Goal: Book appointment/travel/reservation

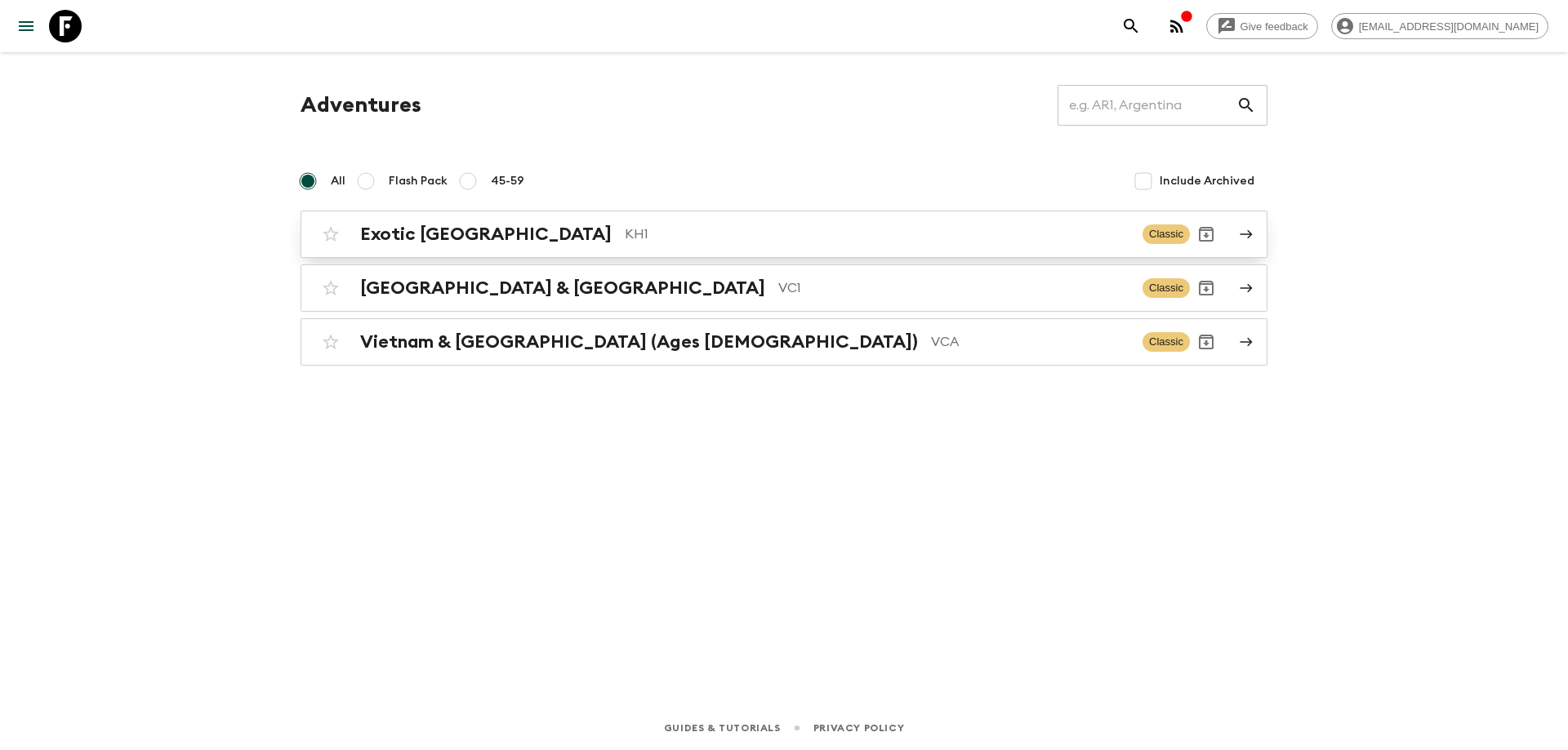
click at [624, 240] on p "KH1" at bounding box center [876, 234] width 505 height 19
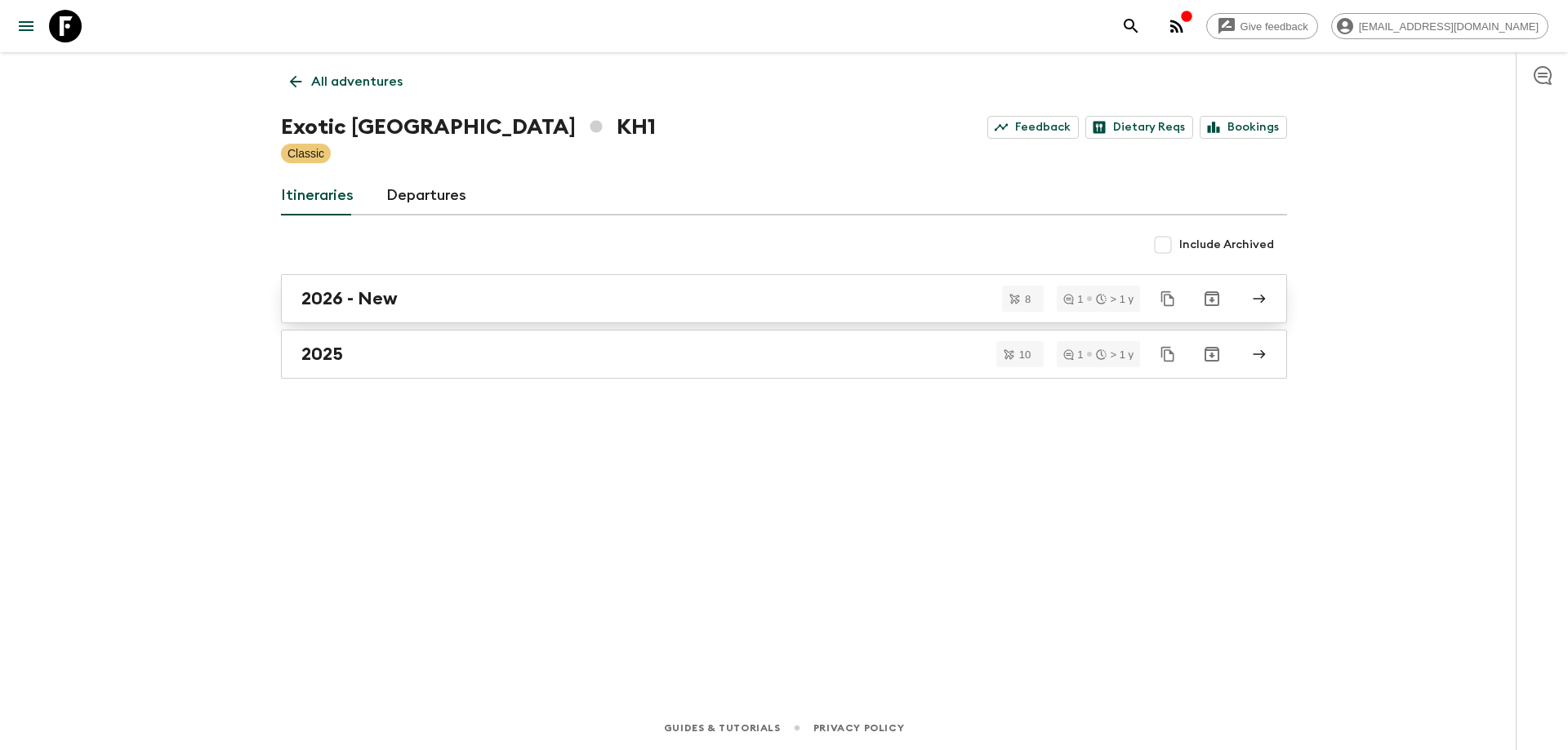
click at [398, 302] on div "2026 - New" at bounding box center [768, 298] width 934 height 21
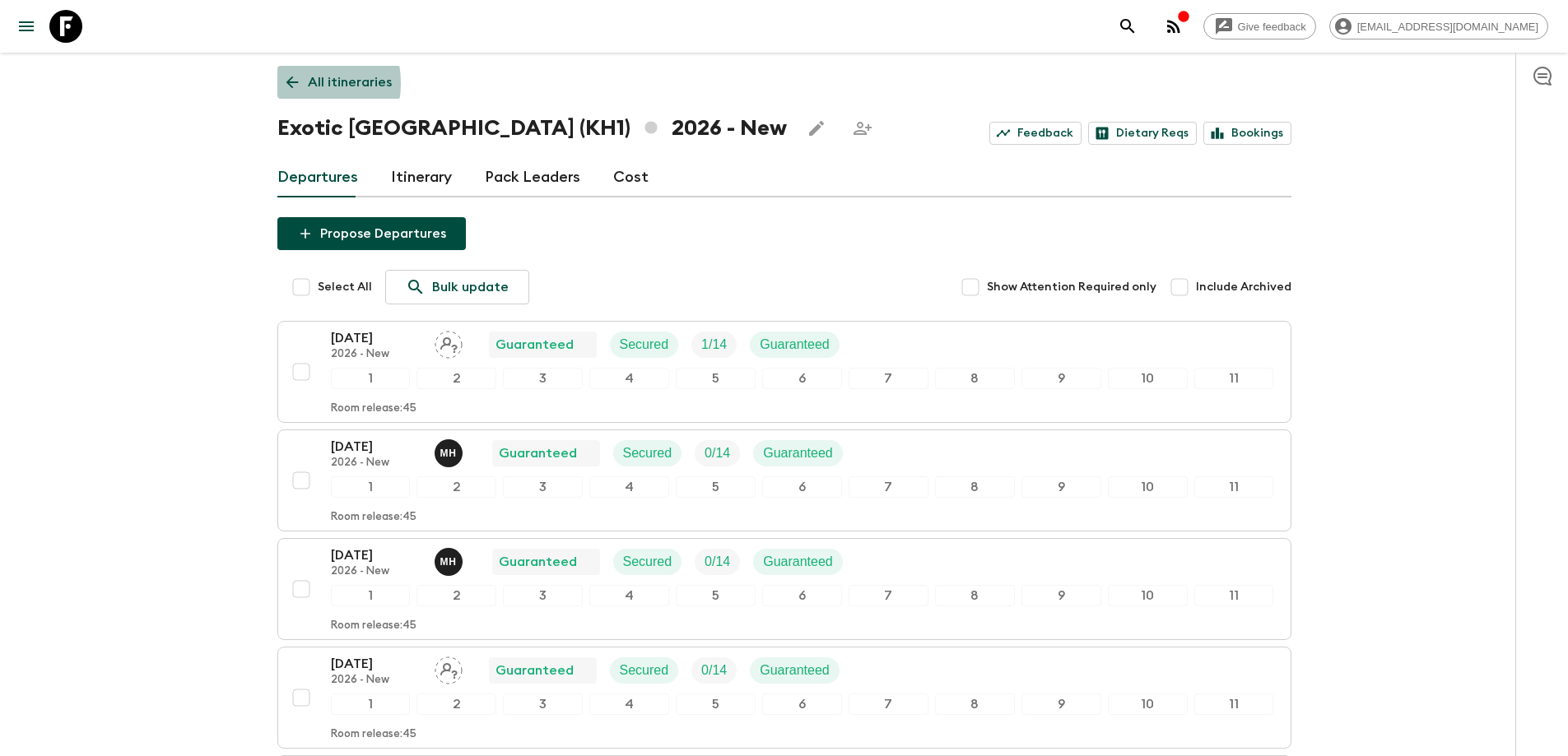
click at [294, 83] on icon at bounding box center [293, 83] width 18 height 18
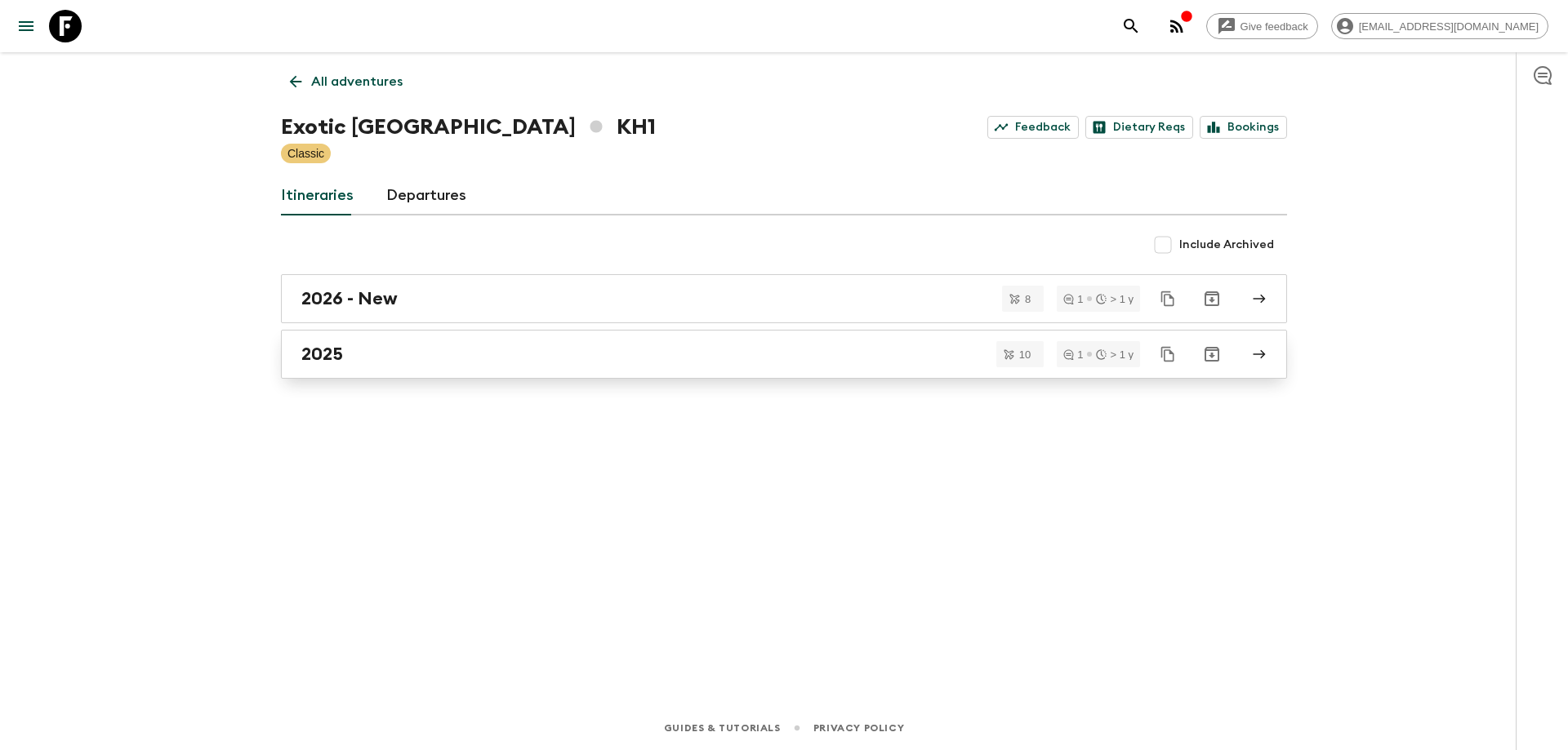
click at [350, 366] on link "2025" at bounding box center [784, 354] width 1006 height 49
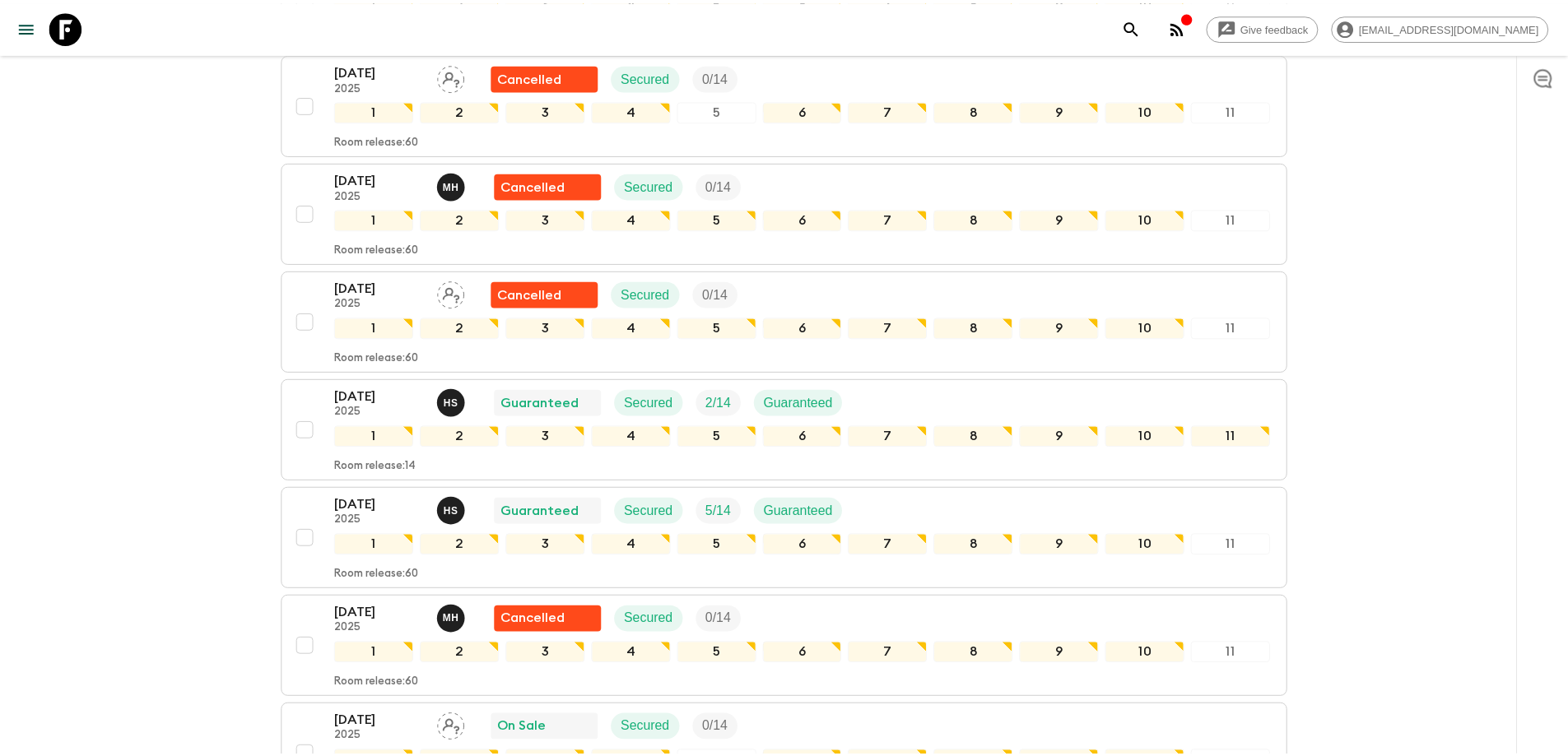
scroll to position [464, 0]
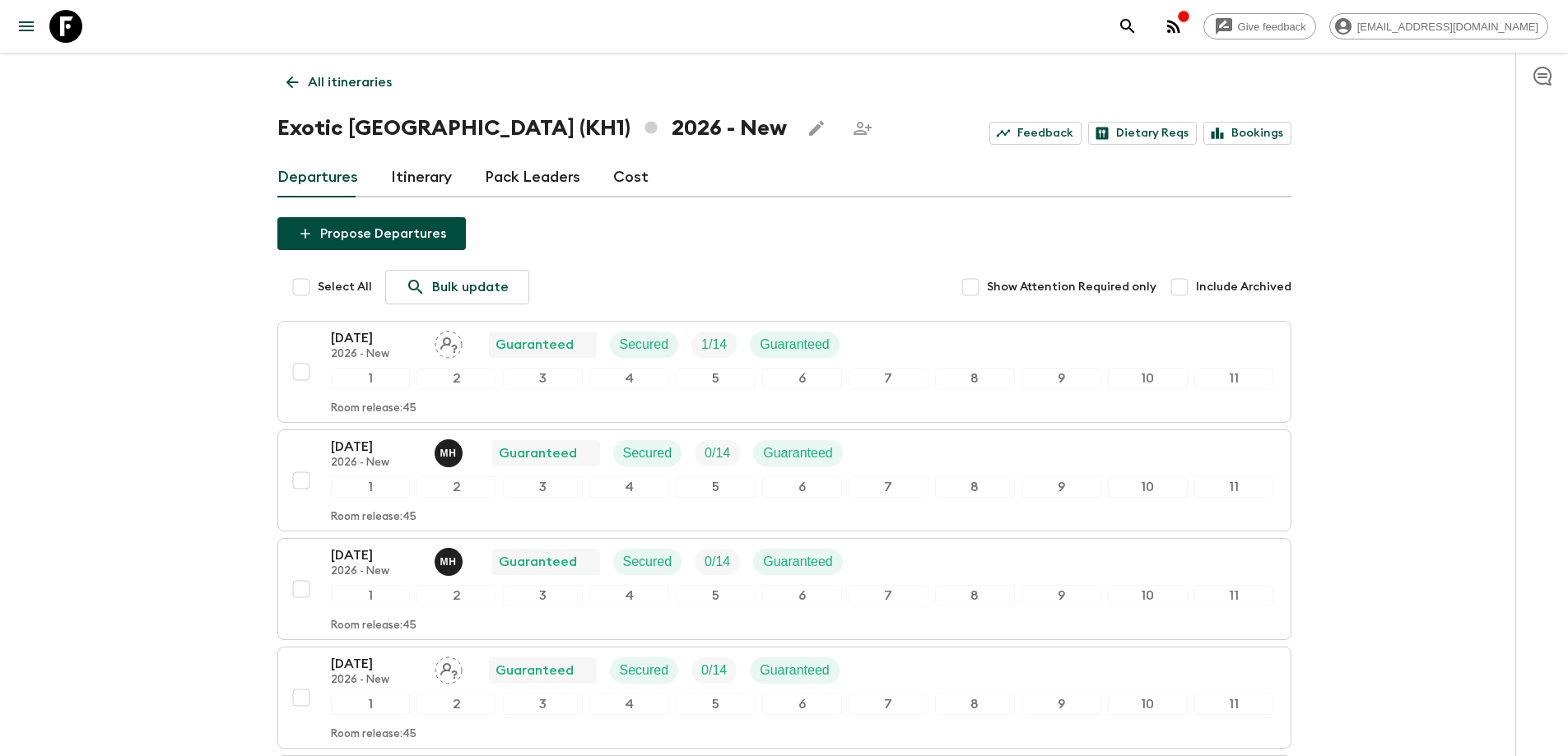
click at [283, 88] on icon at bounding box center [293, 83] width 18 height 18
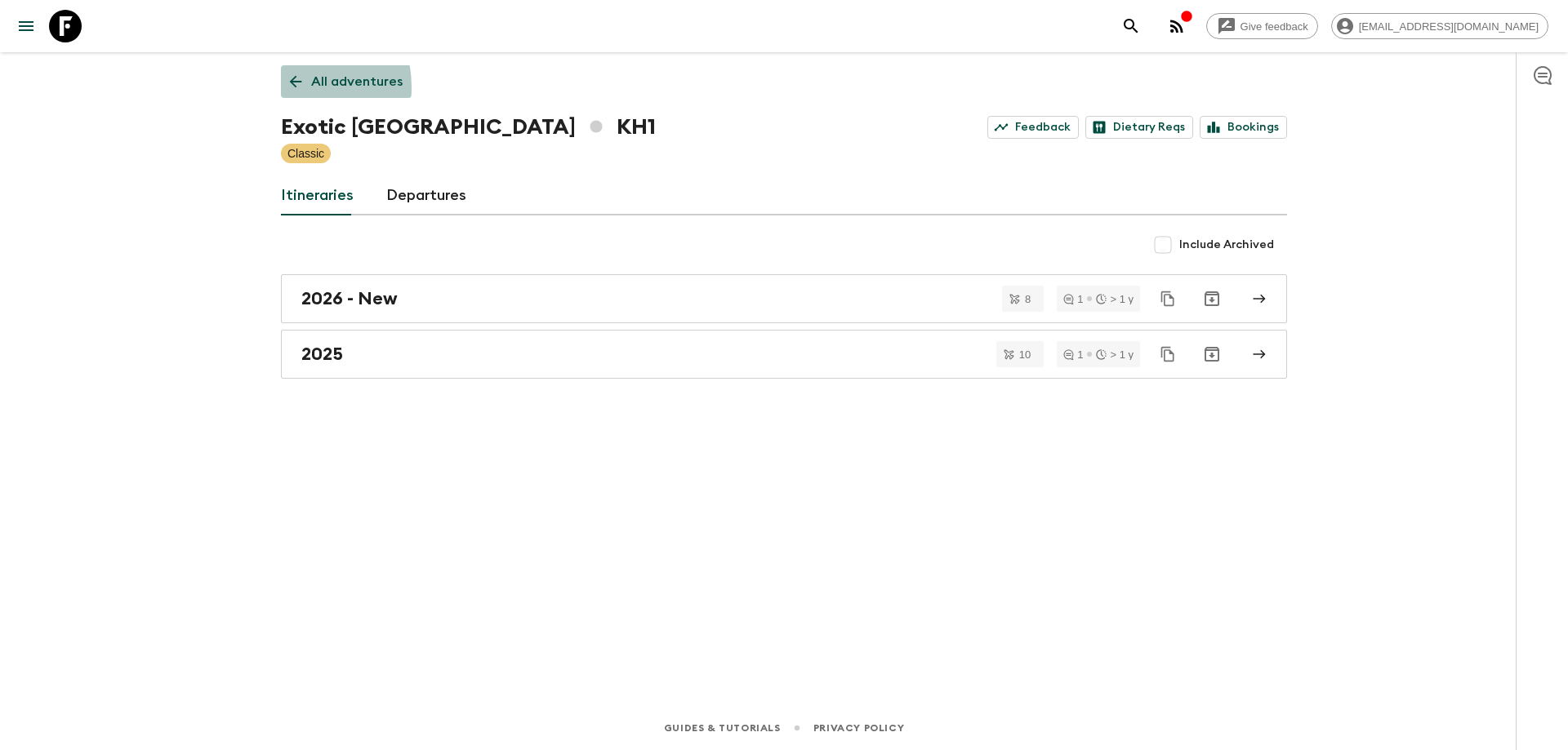
click at [281, 88] on link "All adventures" at bounding box center [346, 82] width 131 height 33
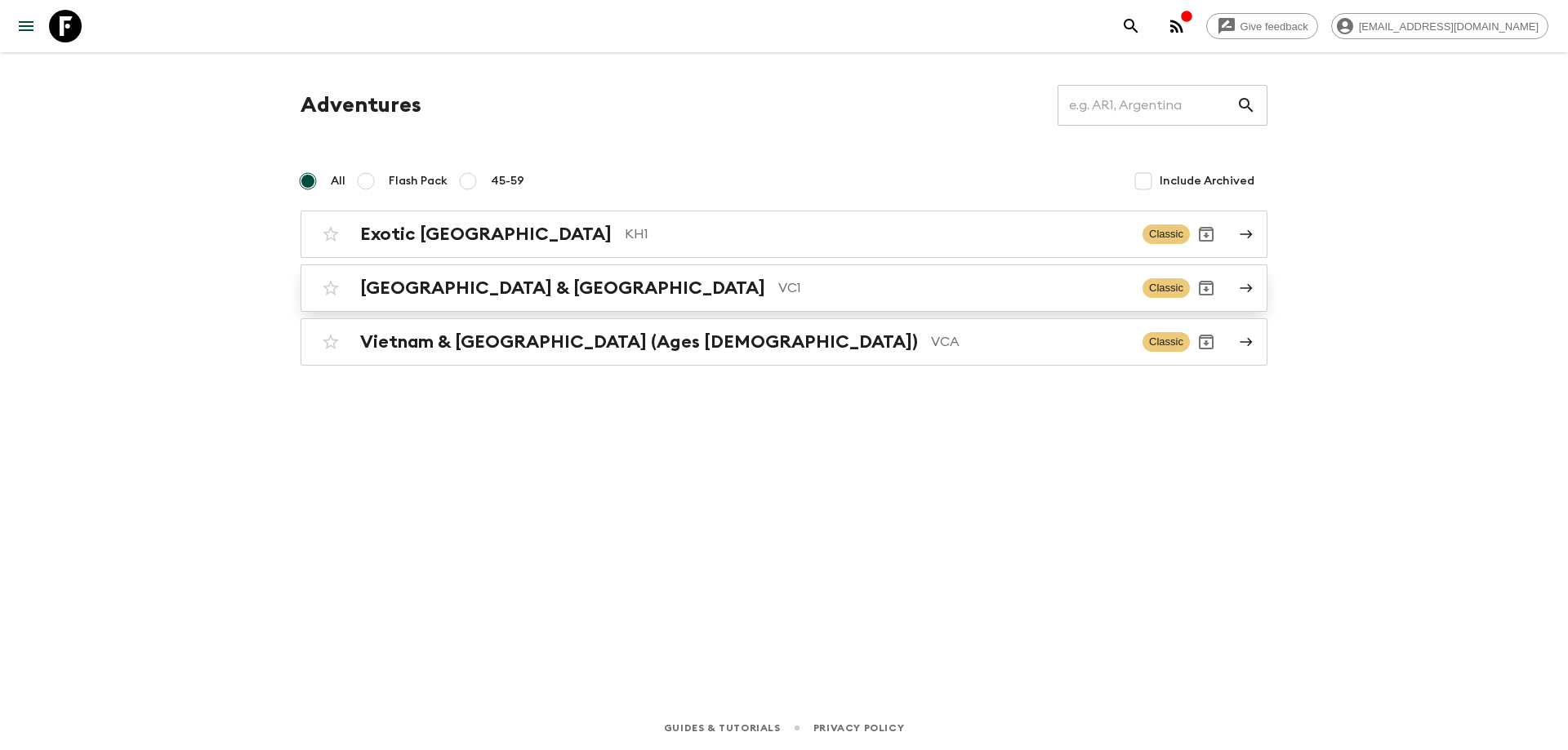
click at [443, 290] on h2 "[GEOGRAPHIC_DATA] & [GEOGRAPHIC_DATA]" at bounding box center [563, 287] width 405 height 21
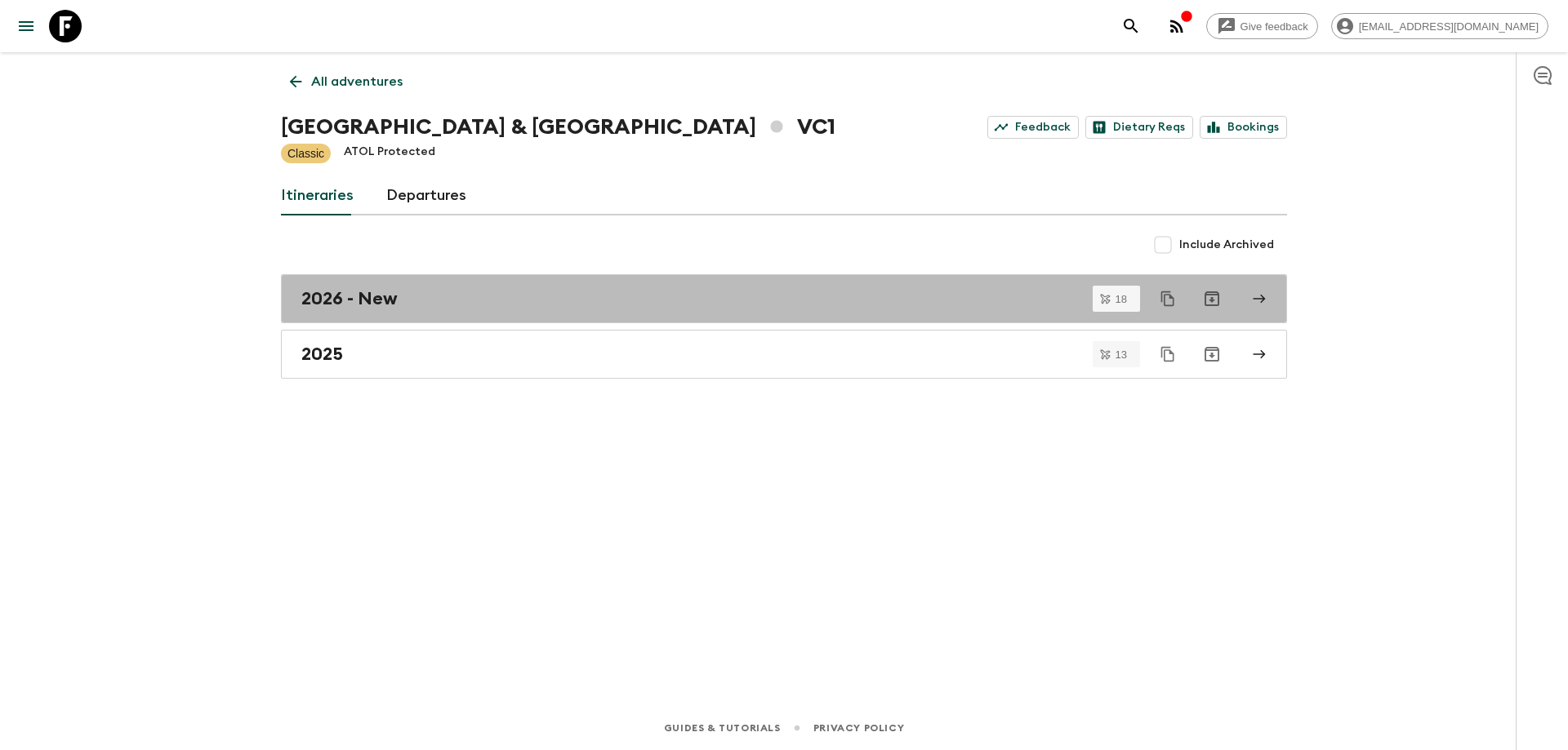
click at [443, 290] on div "2026 - New" at bounding box center [768, 298] width 934 height 21
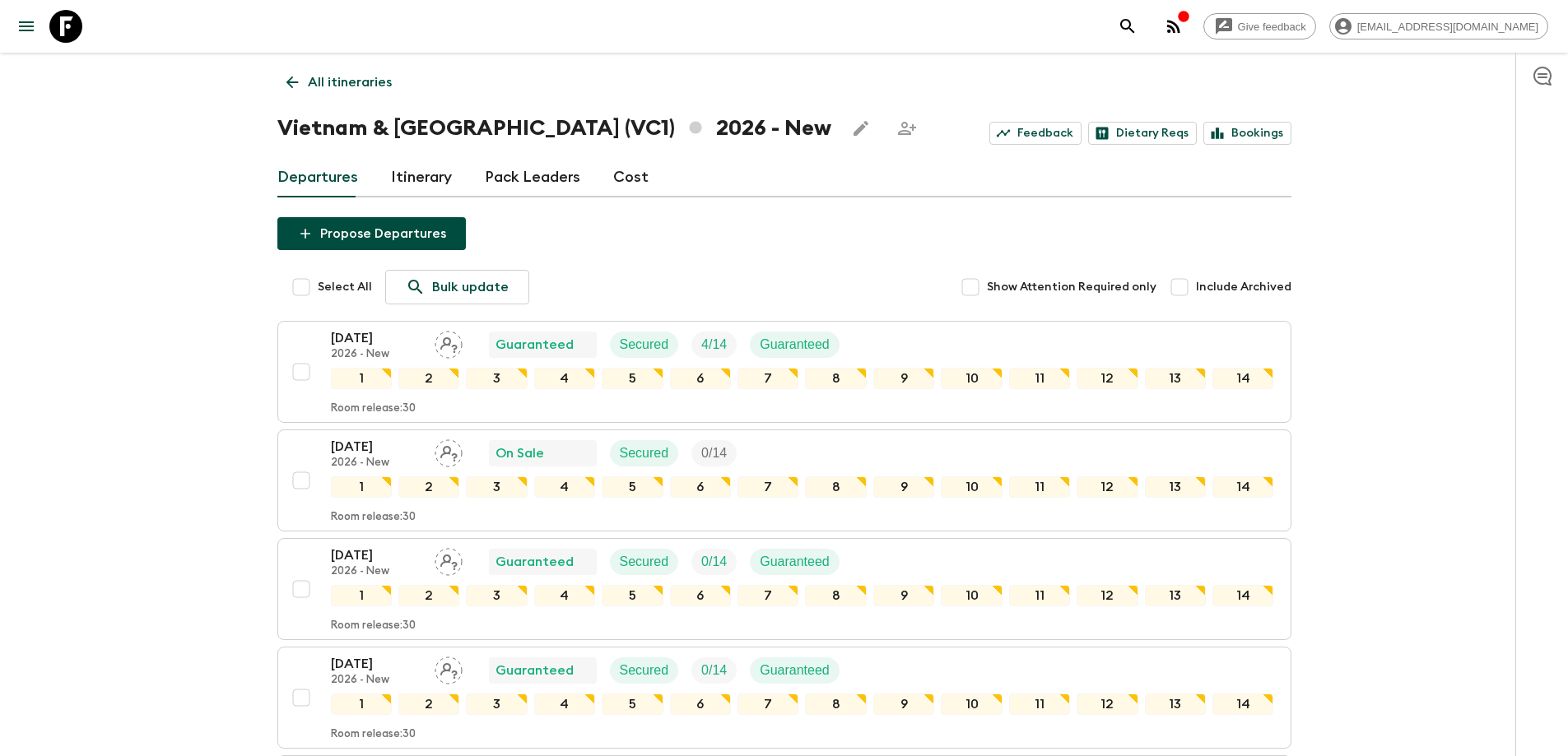
click at [288, 85] on icon at bounding box center [293, 83] width 18 height 18
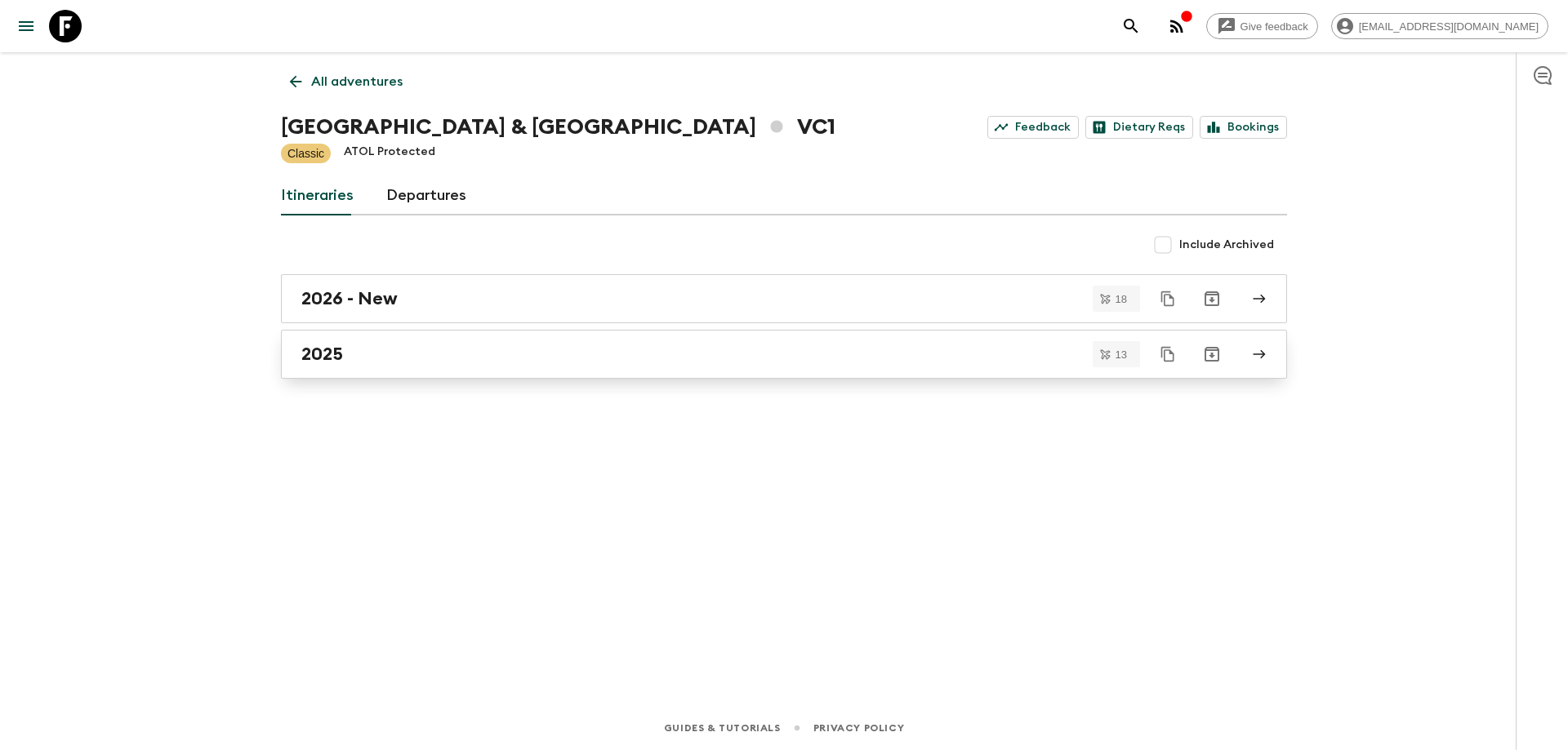
click at [352, 341] on link "2025" at bounding box center [784, 354] width 1006 height 49
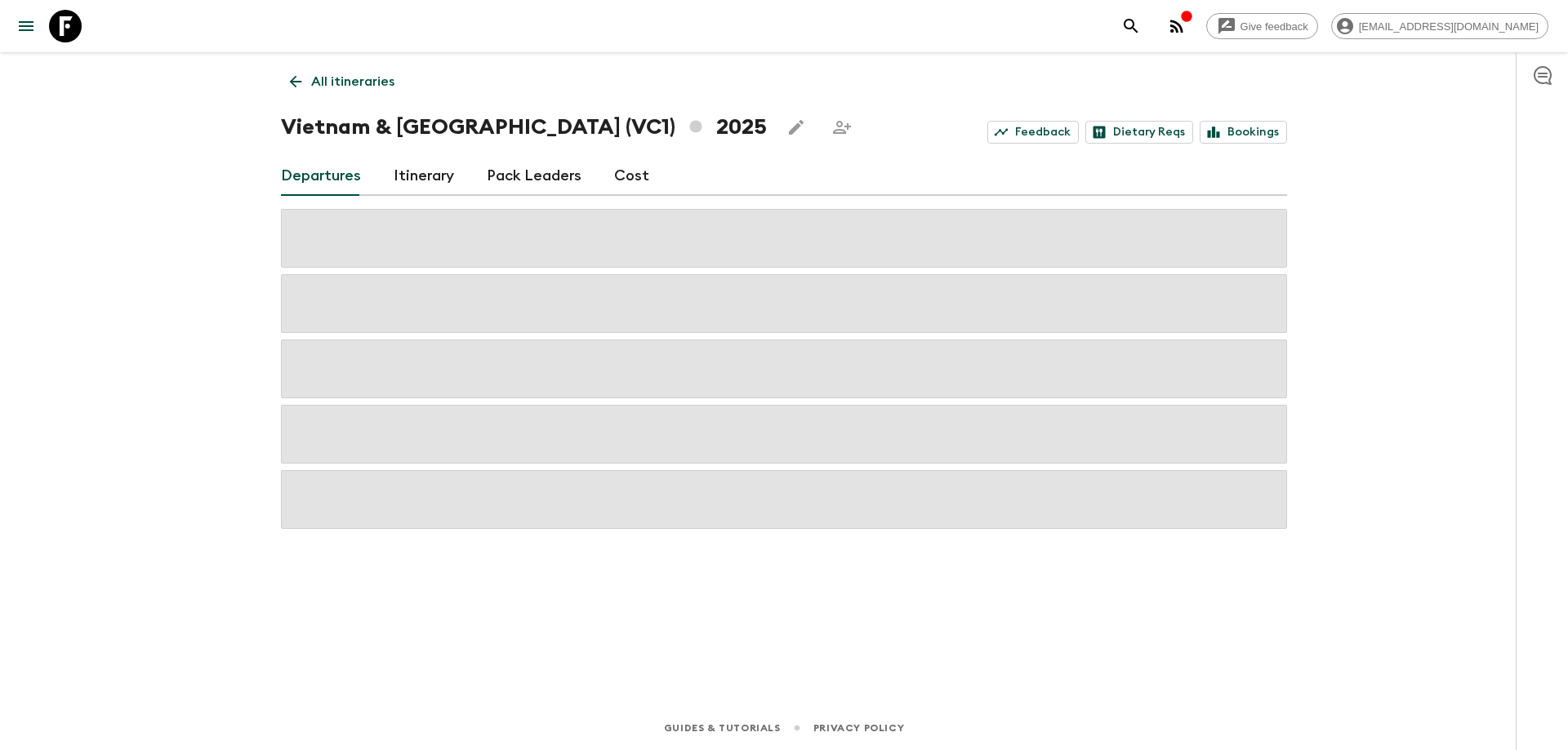
click at [1193, 19] on button "button" at bounding box center [1176, 26] width 33 height 33
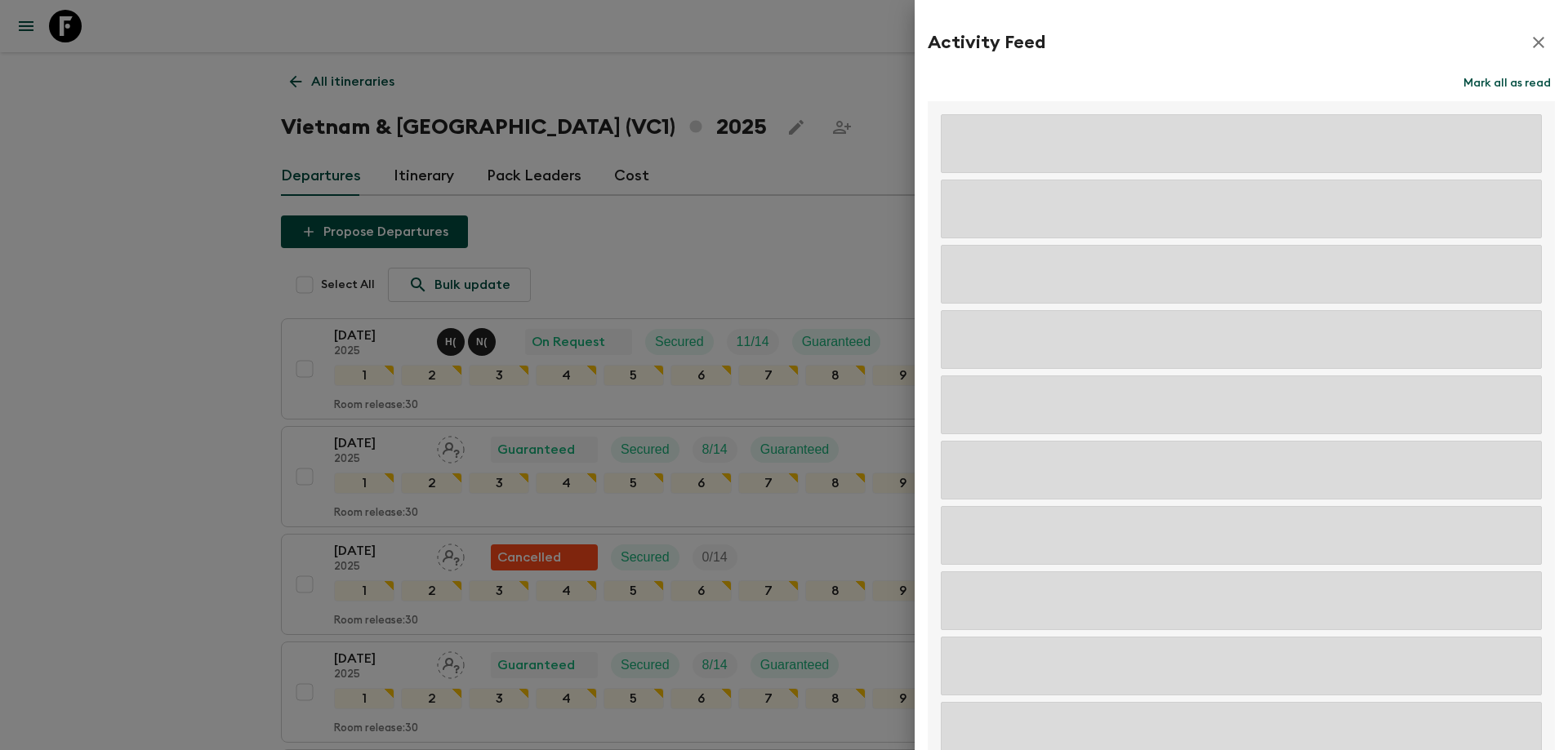
click at [1531, 43] on icon "button" at bounding box center [1538, 42] width 19 height 19
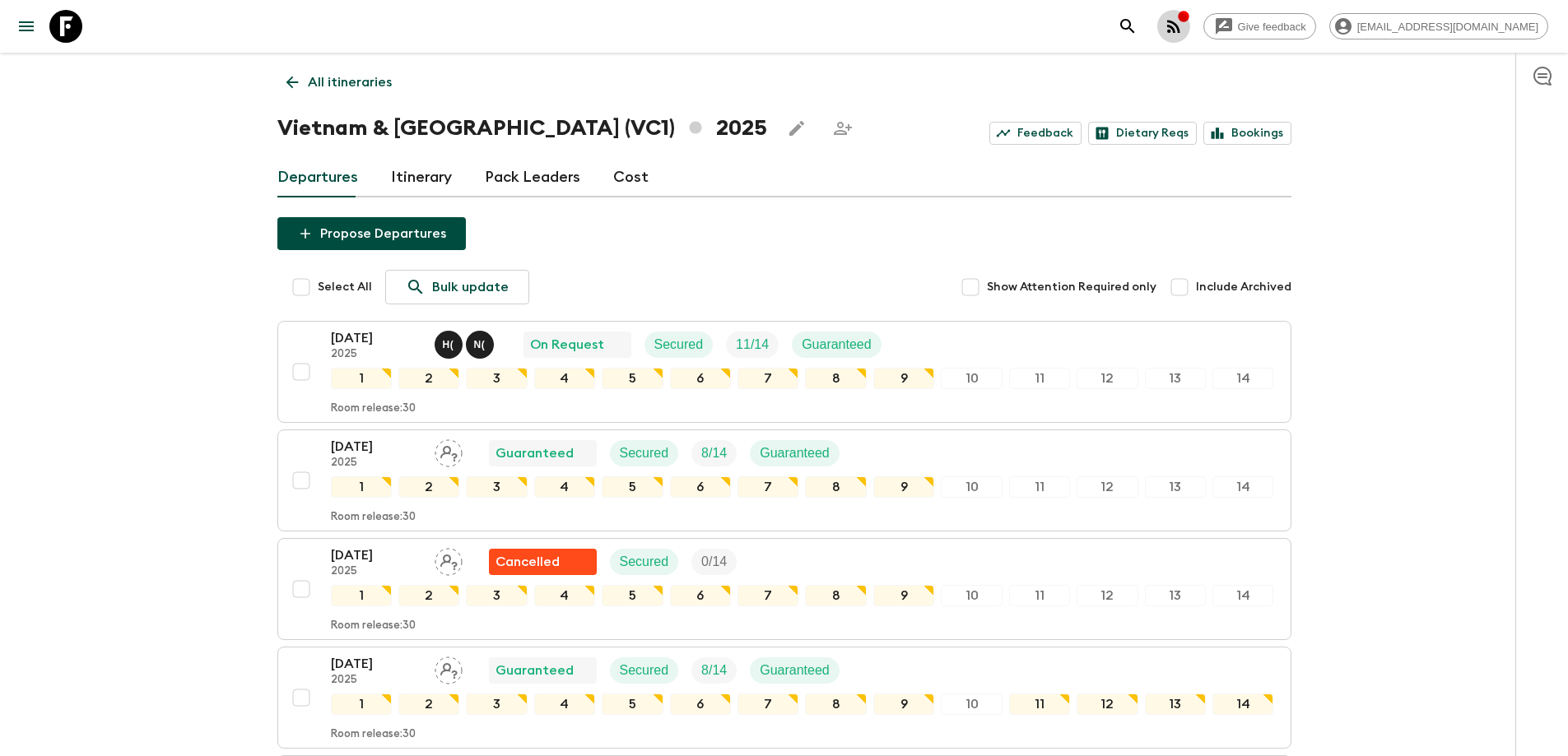
click at [1184, 17] on icon "button" at bounding box center [1173, 26] width 19 height 19
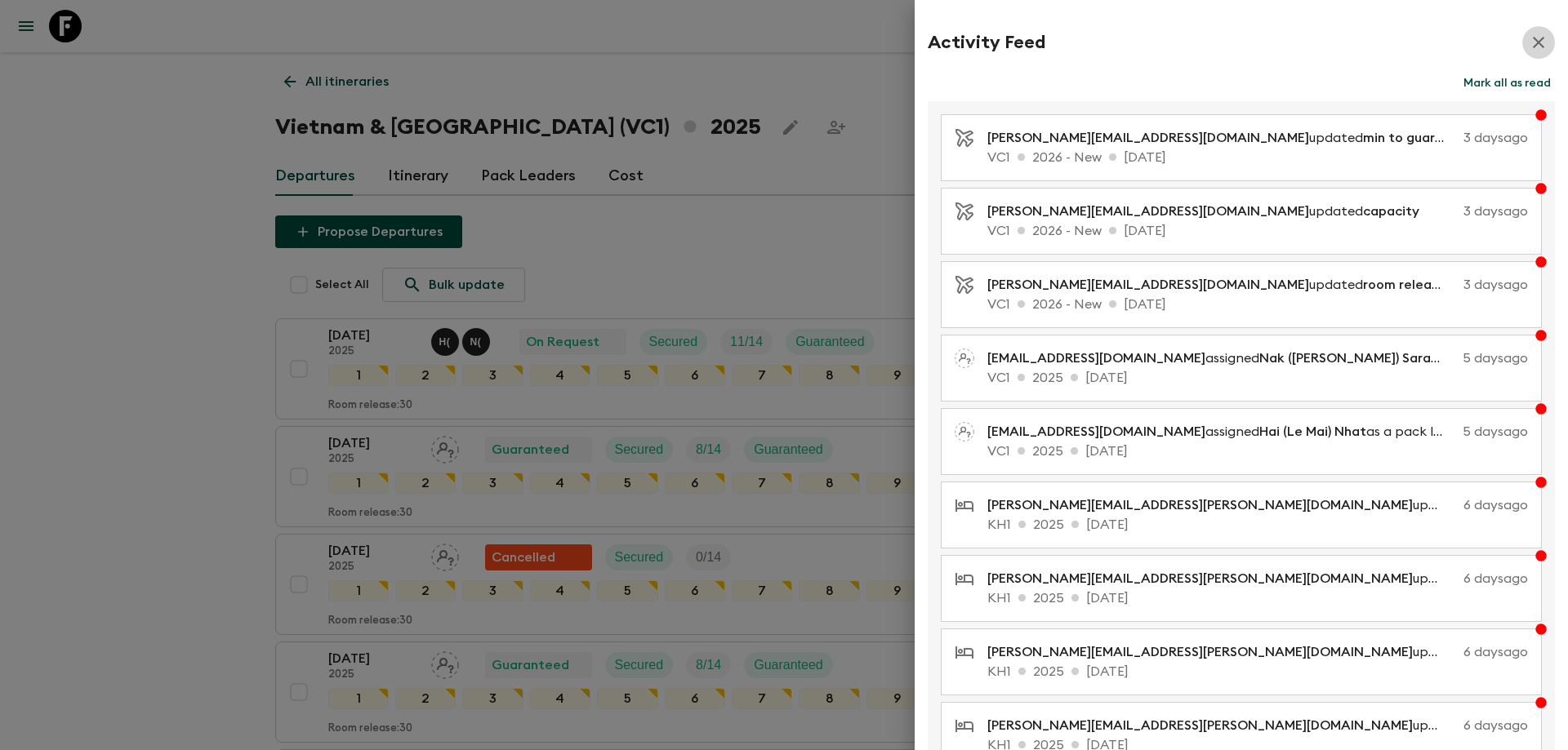
click at [1540, 43] on button "button" at bounding box center [1539, 43] width 33 height 33
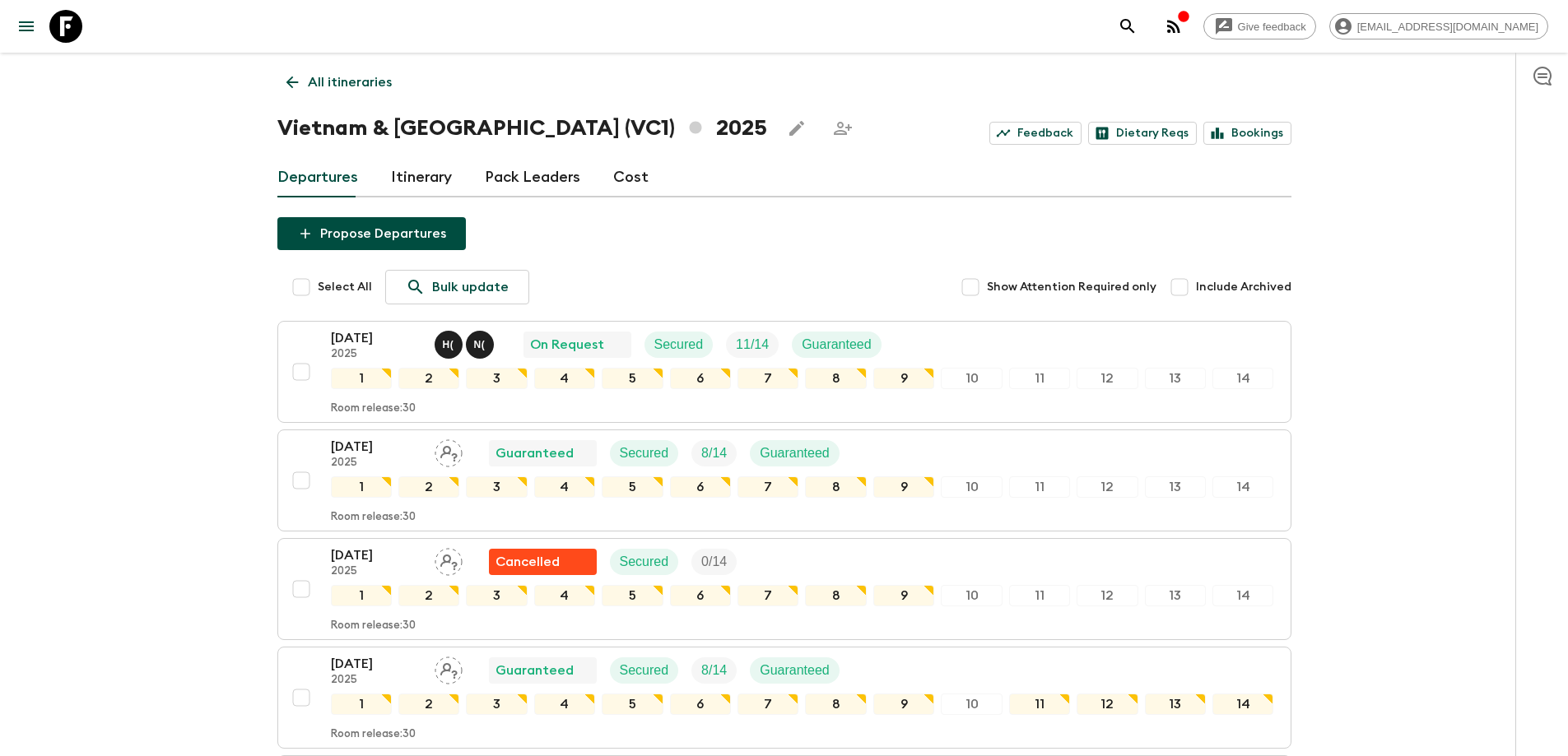
click at [278, 75] on link "All itineraries" at bounding box center [340, 83] width 123 height 33
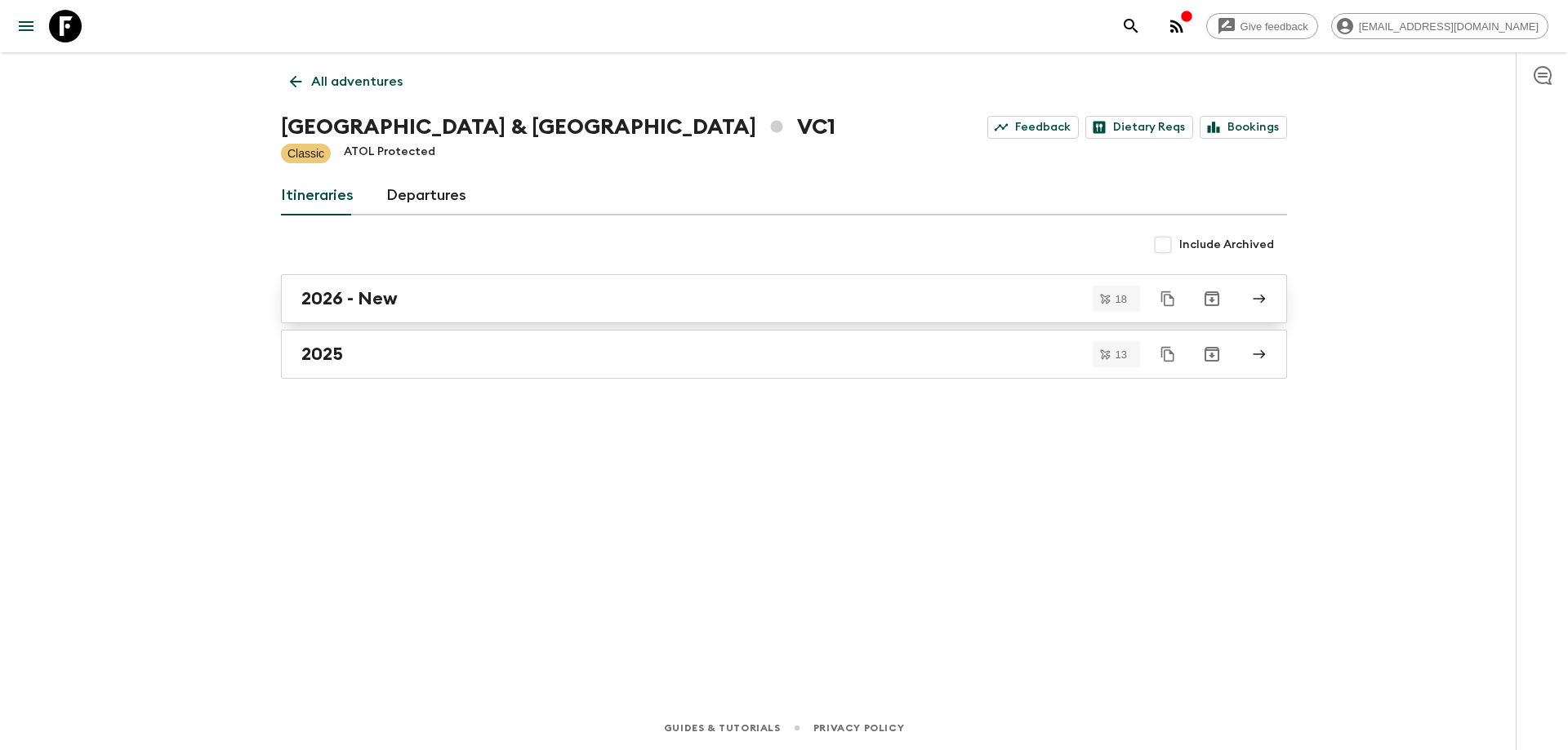
click at [365, 310] on link "2026 - New" at bounding box center [784, 299] width 1006 height 49
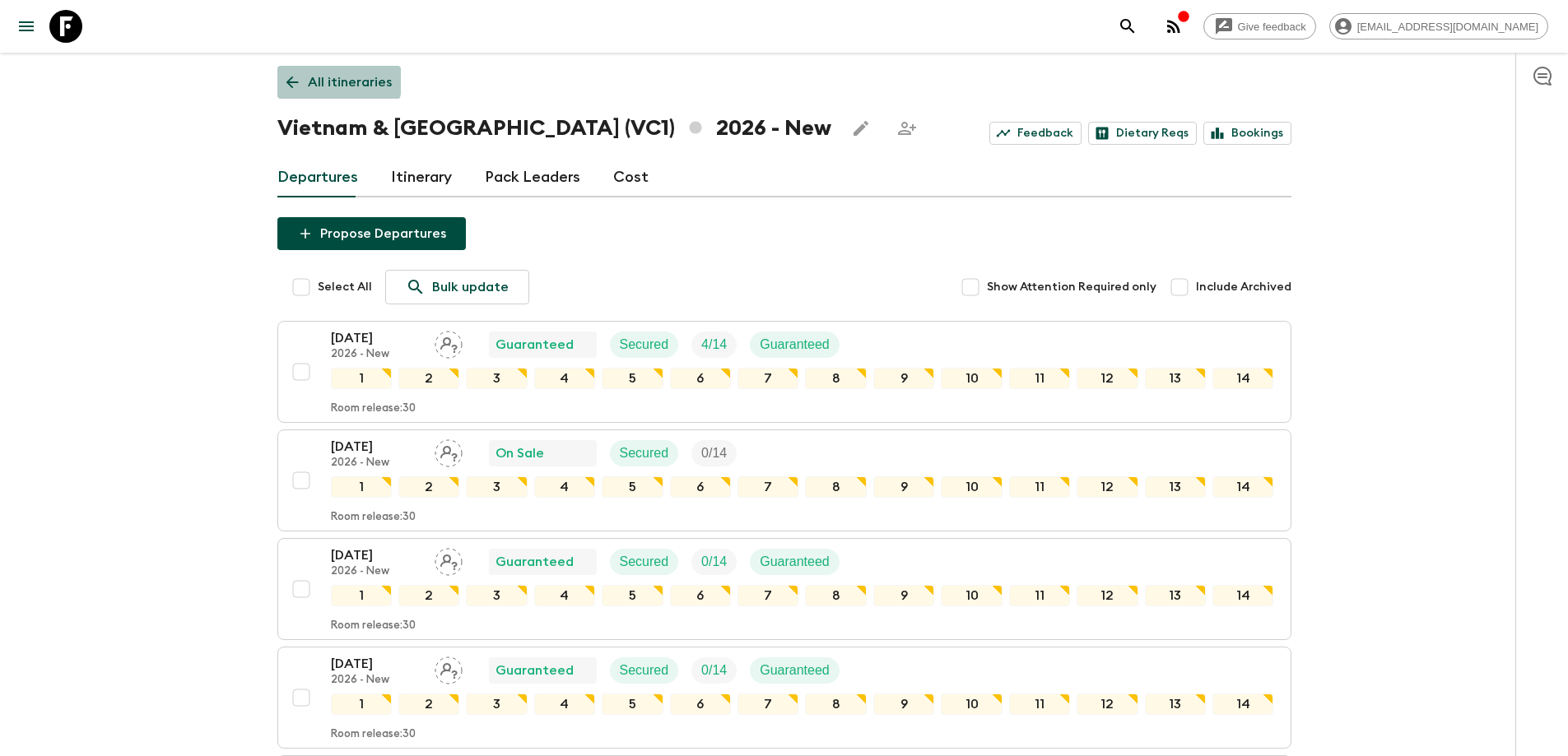
click at [301, 75] on link "All itineraries" at bounding box center [340, 83] width 123 height 33
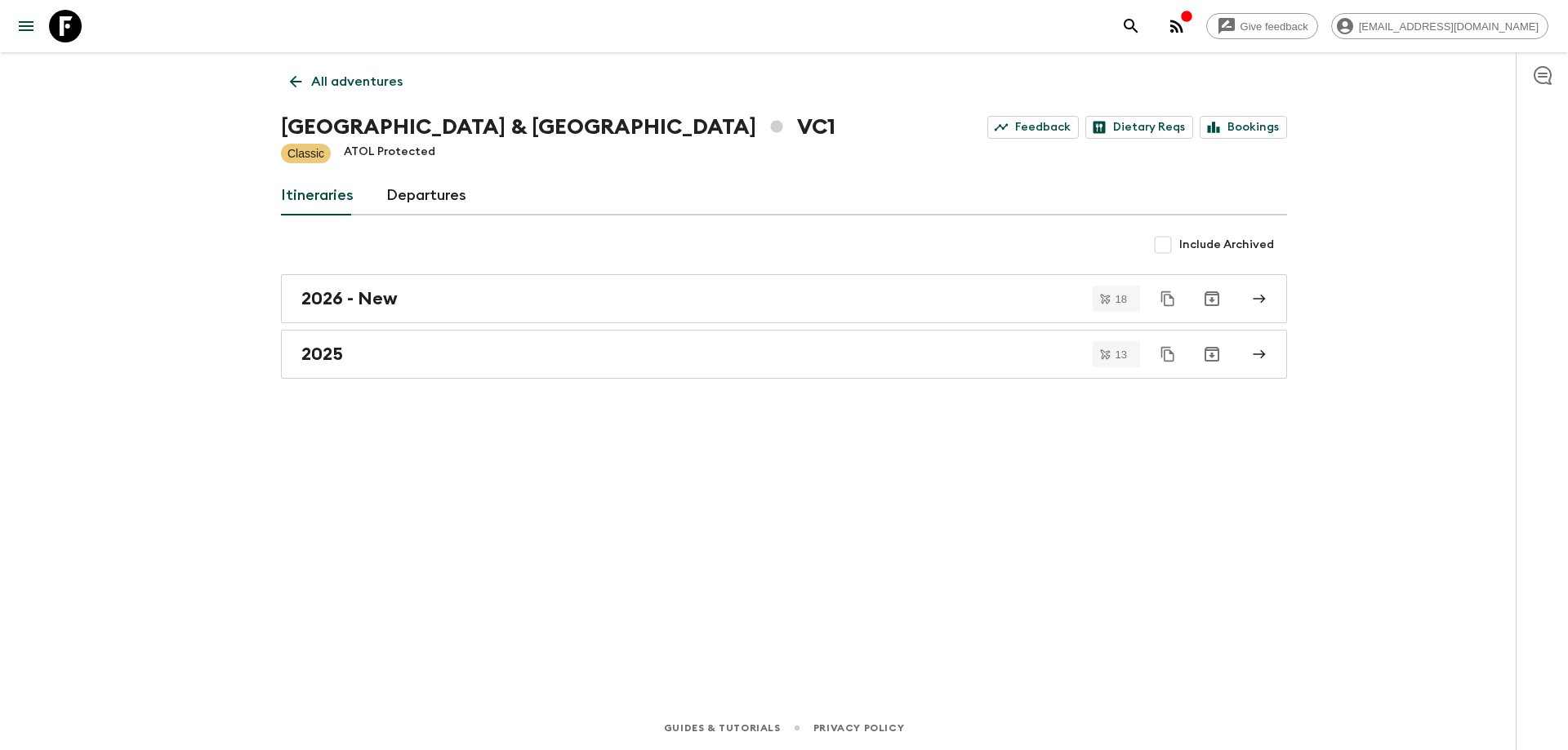
click at [298, 75] on icon at bounding box center [296, 82] width 18 height 18
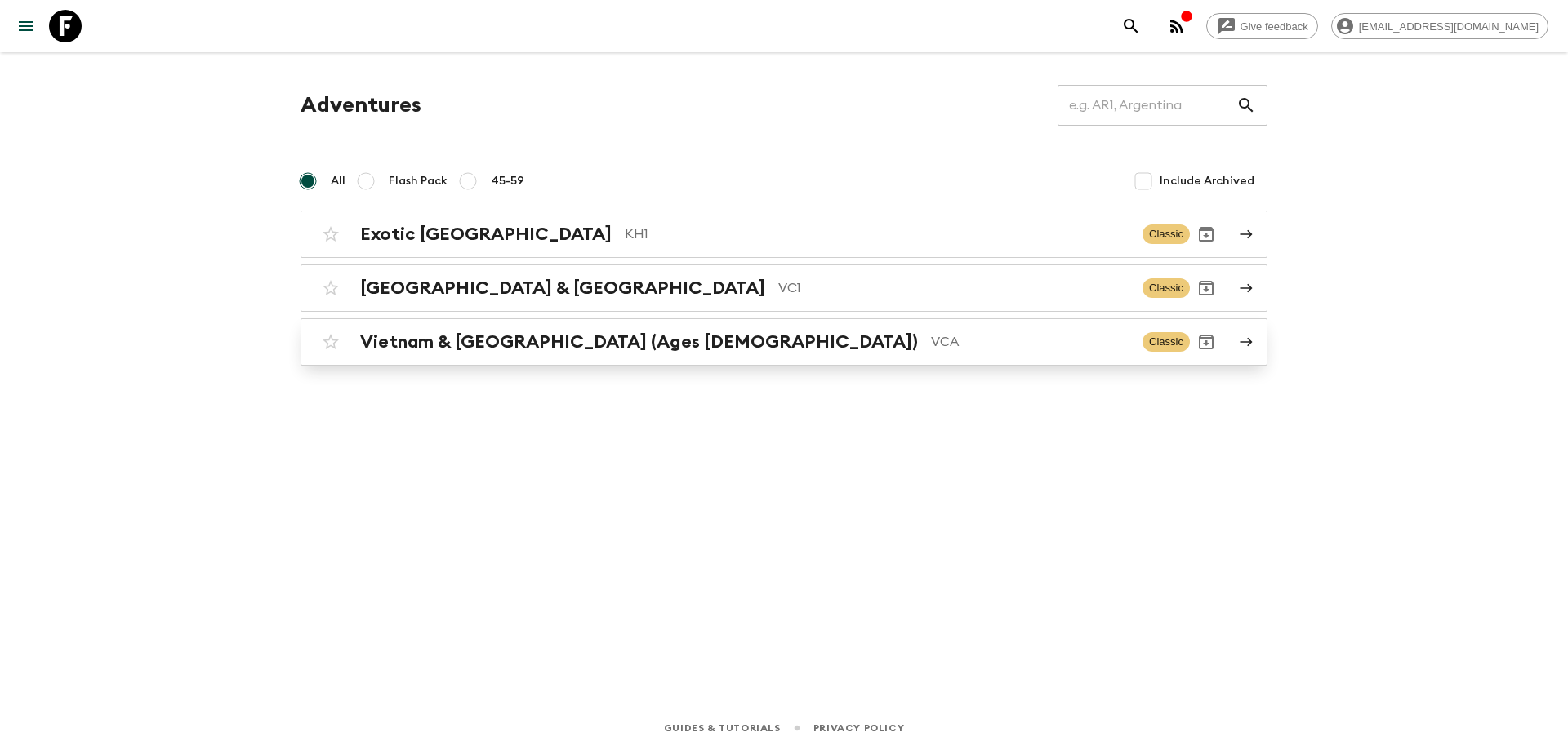
click at [455, 336] on h2 "Vietnam & [GEOGRAPHIC_DATA] (Ages [DEMOGRAPHIC_DATA])" at bounding box center [639, 341] width 558 height 21
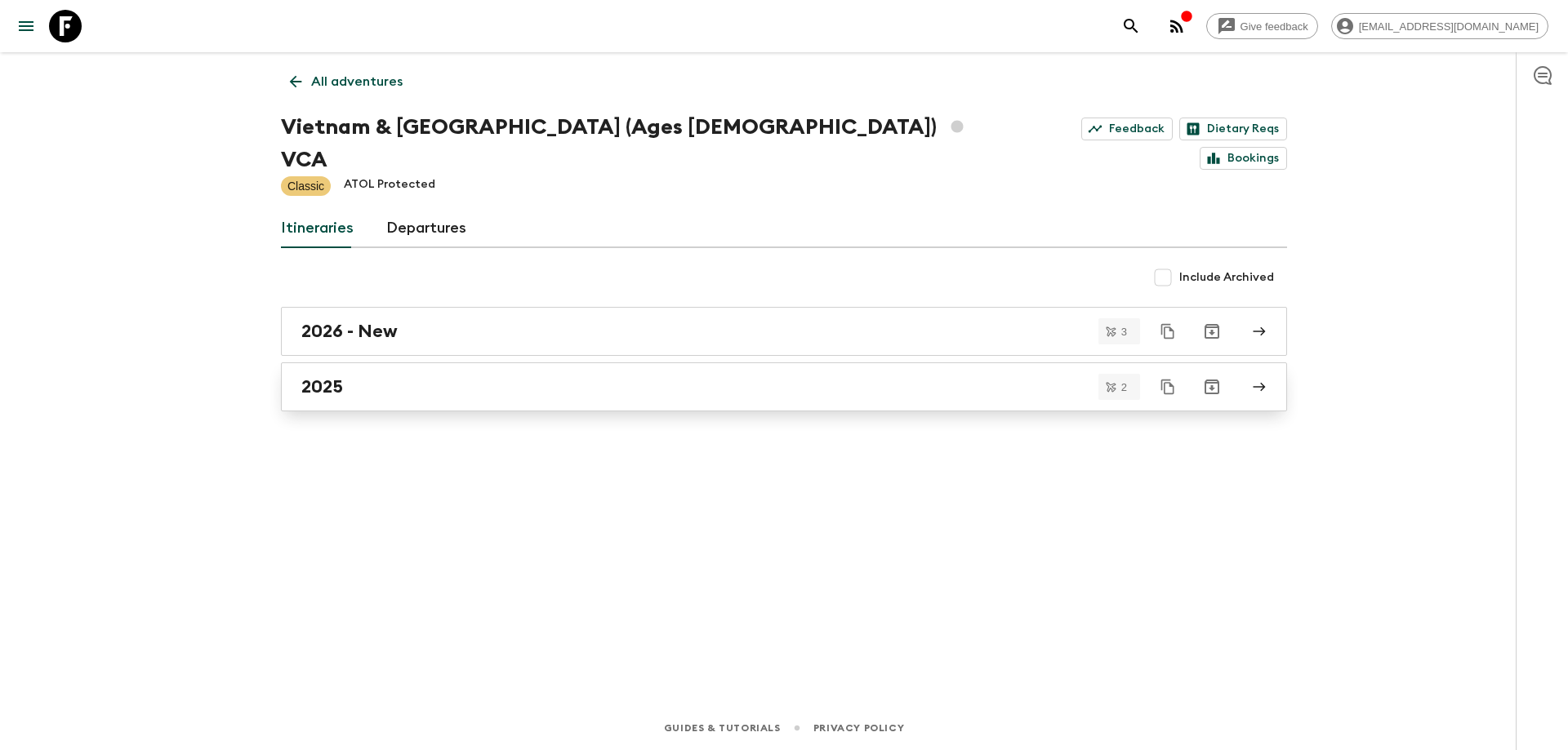
click at [445, 362] on link "2025" at bounding box center [784, 387] width 1006 height 49
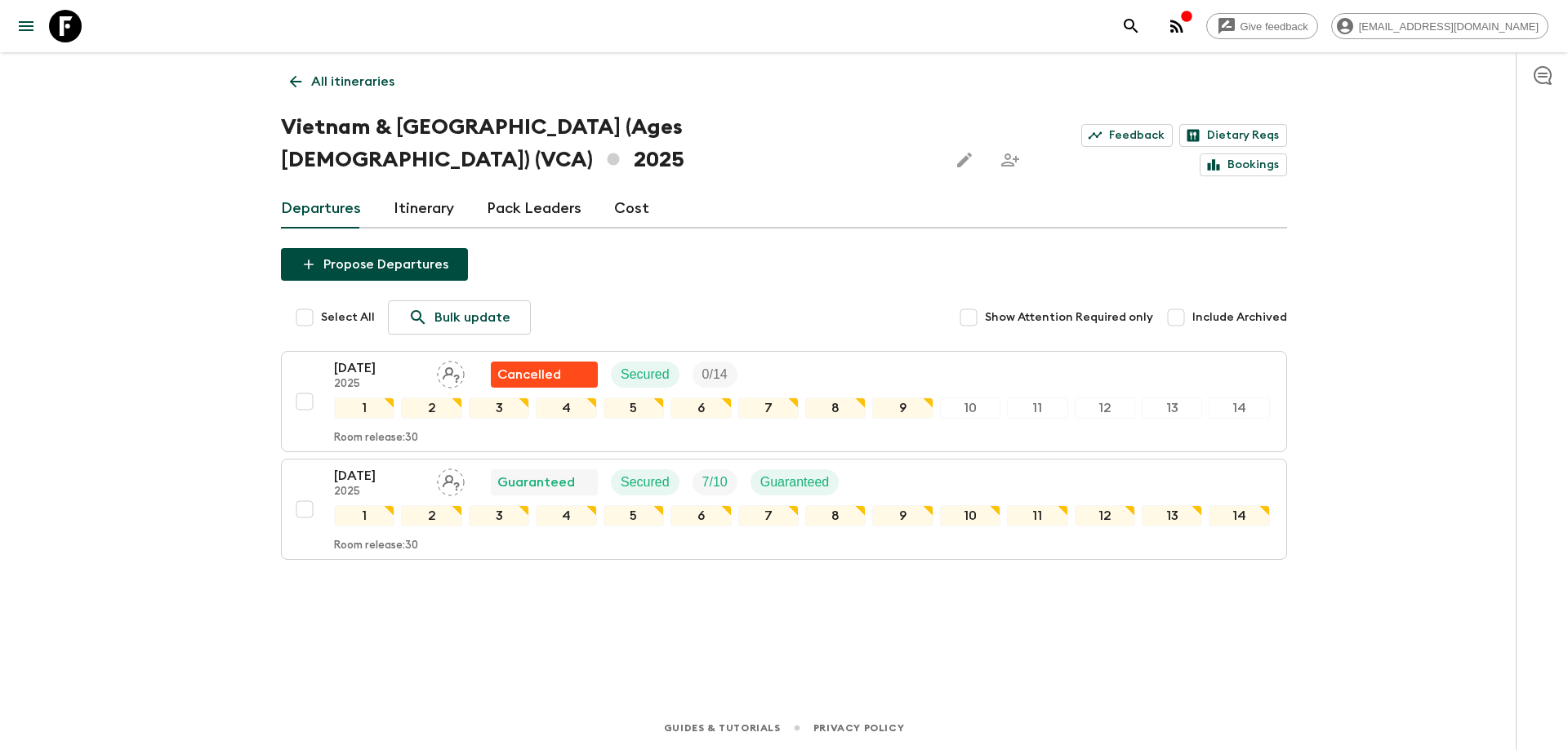
click at [302, 79] on icon at bounding box center [296, 82] width 18 height 18
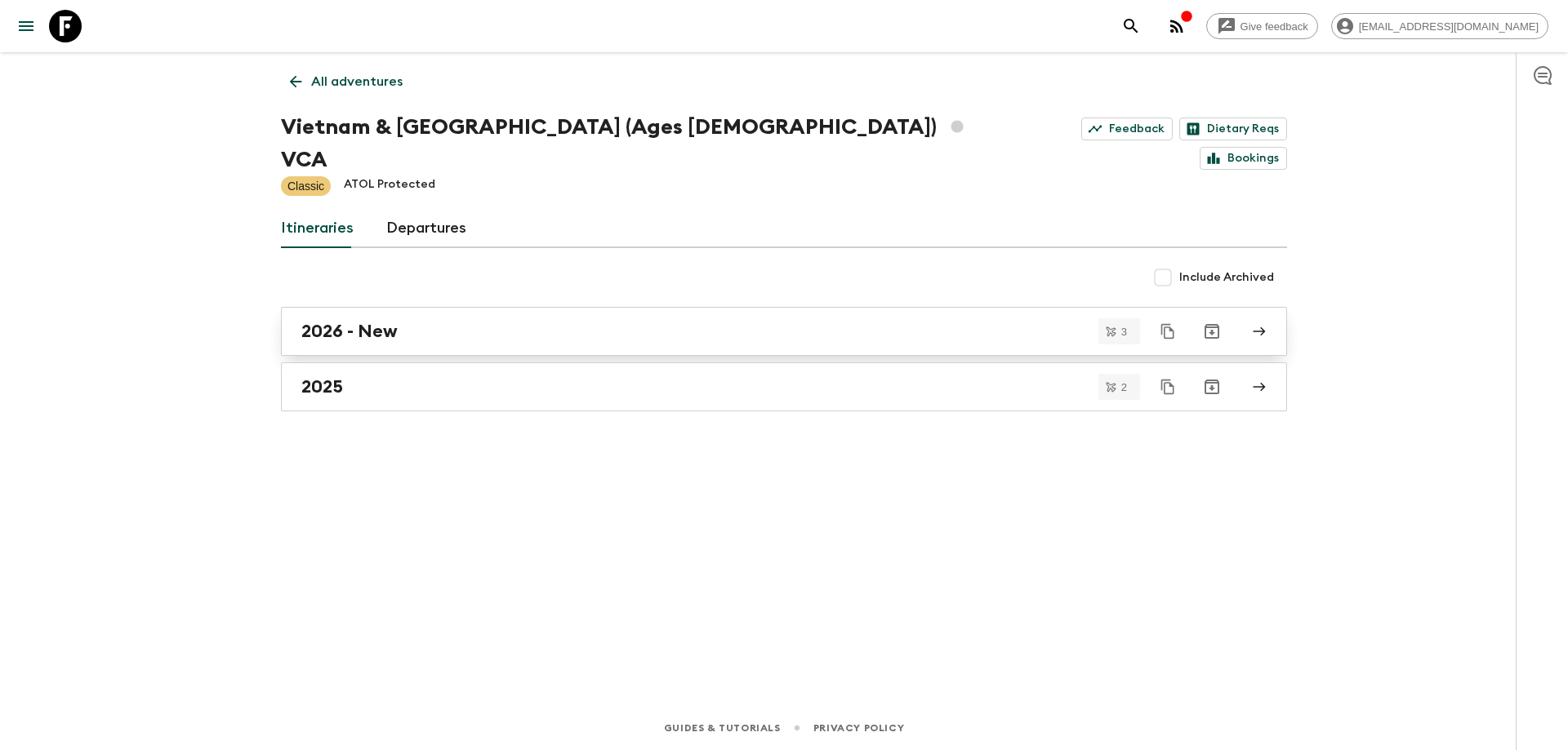
click at [392, 321] on h2 "2026 - New" at bounding box center [350, 331] width 97 height 21
